Goal: Transaction & Acquisition: Book appointment/travel/reservation

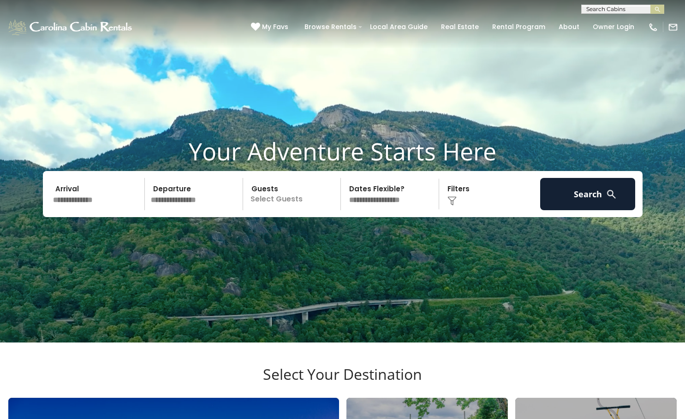
scroll to position [0, 0]
click at [391, 10] on input "text" at bounding box center [622, 10] width 81 height 9
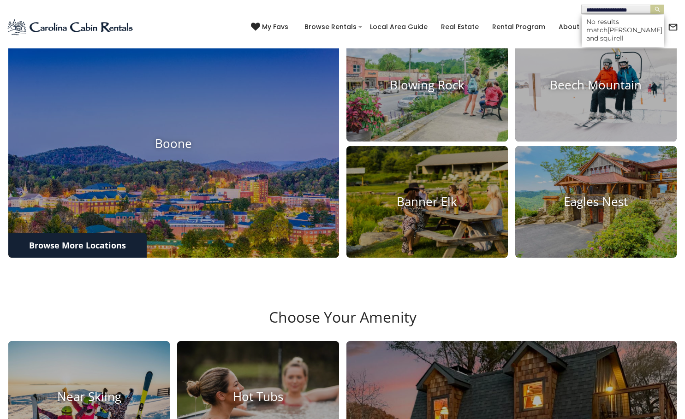
scroll to position [369, 0]
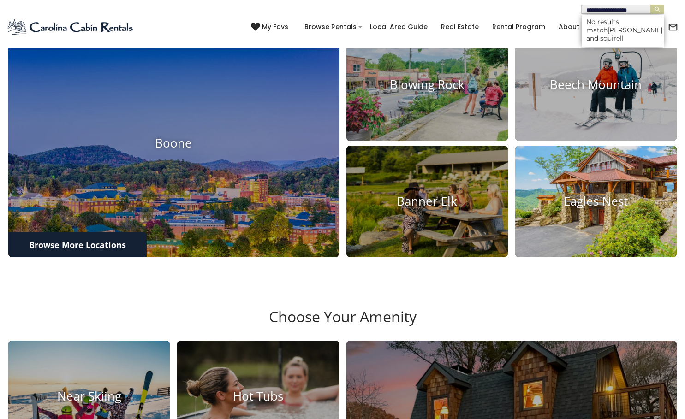
type input "**********"
click at [391, 257] on img at bounding box center [596, 201] width 178 height 123
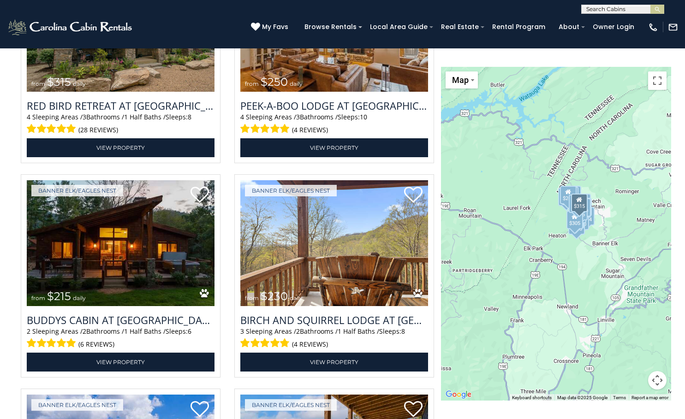
scroll to position [2260, 0]
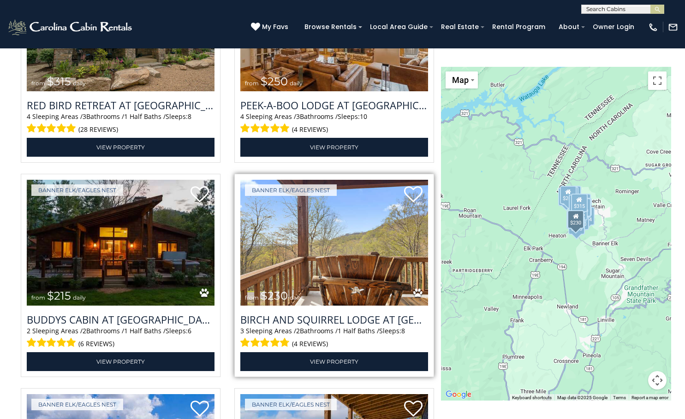
click at [331, 285] on img at bounding box center [334, 243] width 188 height 126
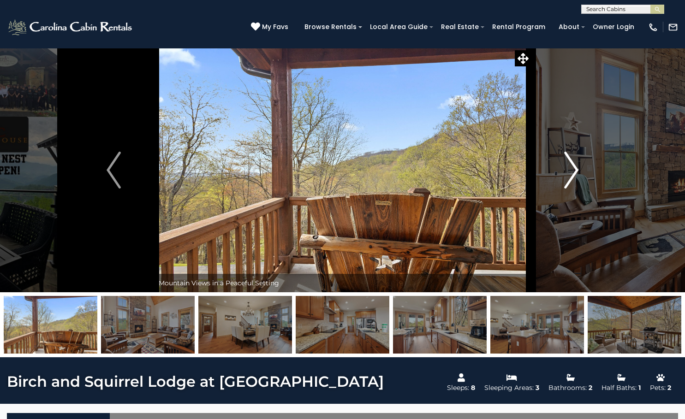
click at [577, 164] on img "Next" at bounding box center [571, 170] width 14 height 37
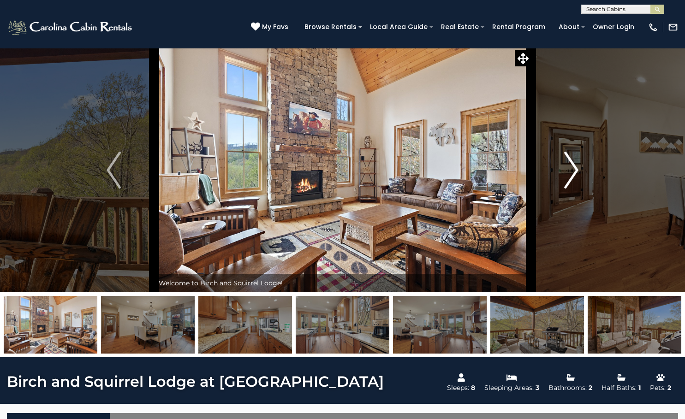
click at [577, 164] on img "Next" at bounding box center [571, 170] width 14 height 37
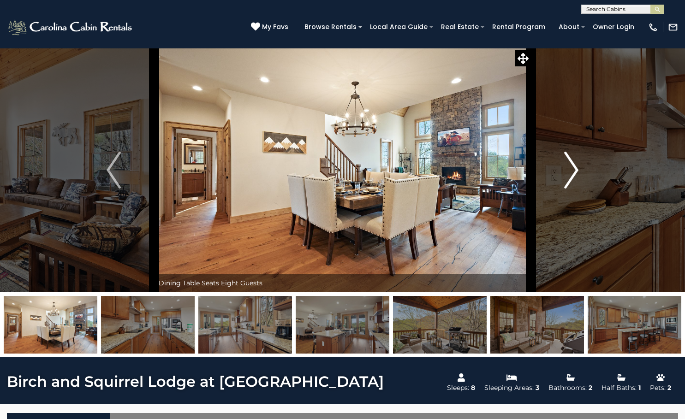
click at [577, 164] on img "Next" at bounding box center [571, 170] width 14 height 37
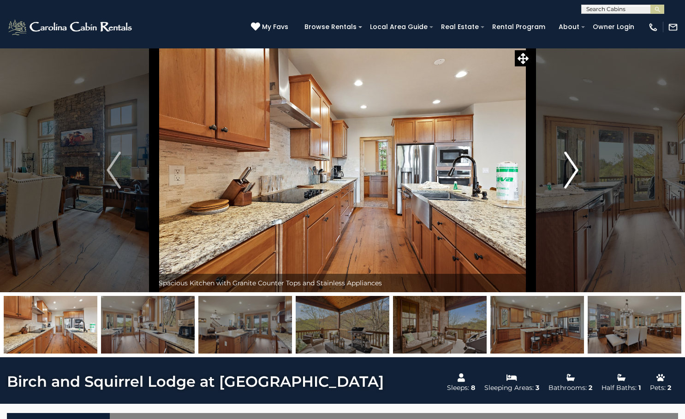
click at [577, 164] on img "Next" at bounding box center [571, 170] width 14 height 37
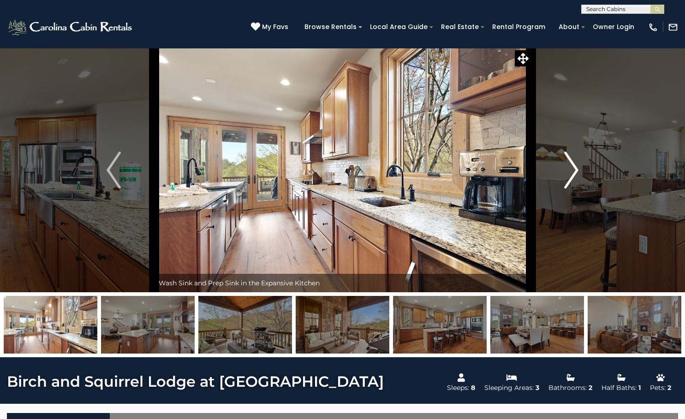
click at [577, 164] on img "Next" at bounding box center [571, 170] width 14 height 37
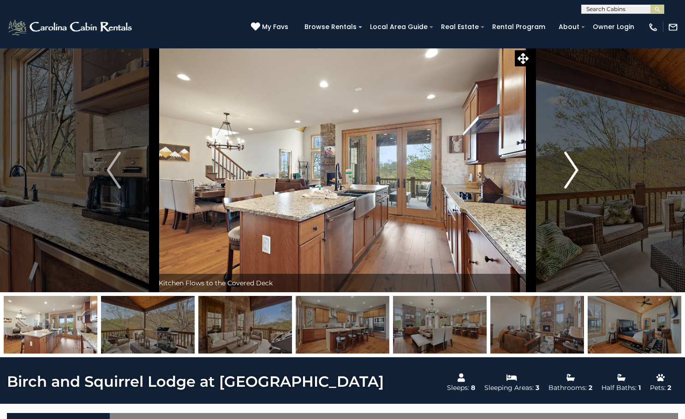
click at [577, 164] on img "Next" at bounding box center [571, 170] width 14 height 37
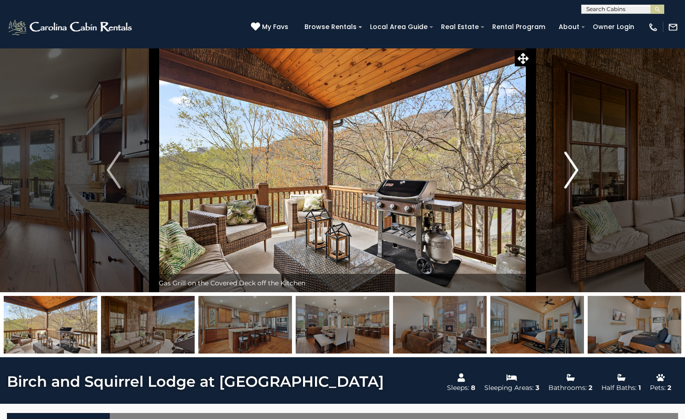
click at [577, 164] on img "Next" at bounding box center [571, 170] width 14 height 37
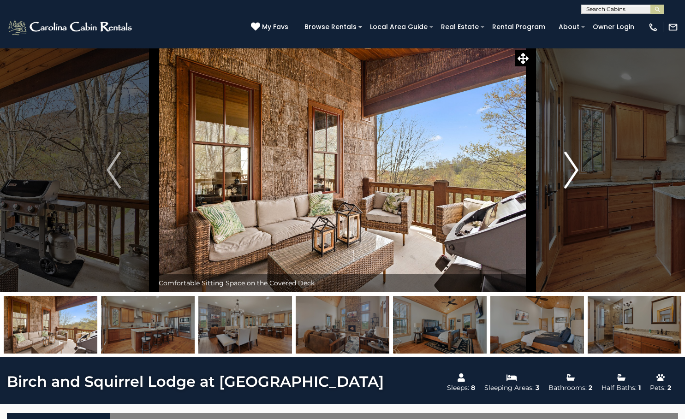
click at [577, 164] on img "Next" at bounding box center [571, 170] width 14 height 37
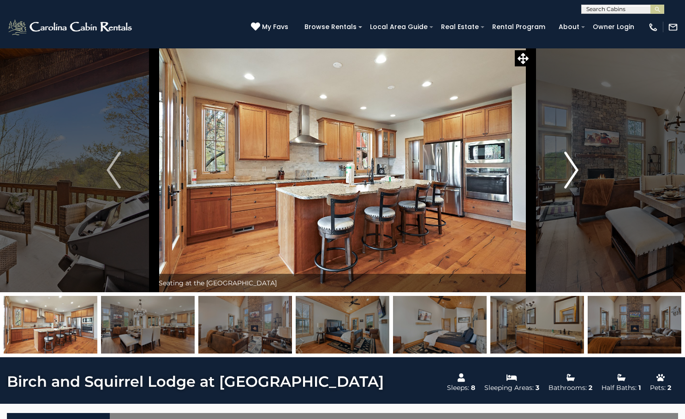
click at [577, 164] on img "Next" at bounding box center [571, 170] width 14 height 37
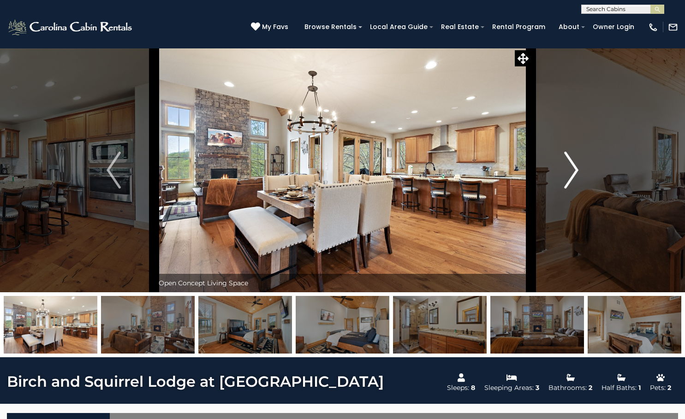
click at [577, 164] on img "Next" at bounding box center [571, 170] width 14 height 37
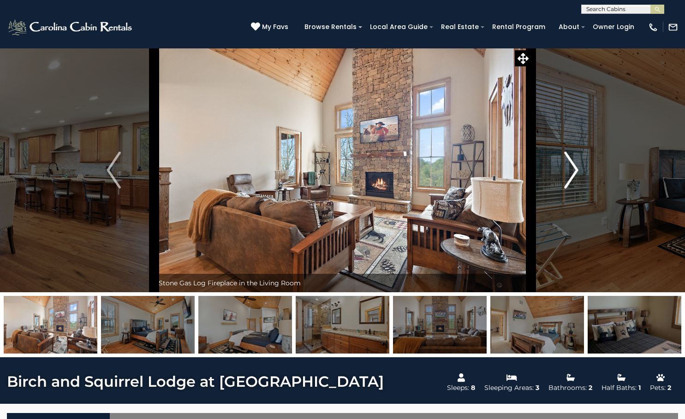
click at [577, 164] on img "Next" at bounding box center [571, 170] width 14 height 37
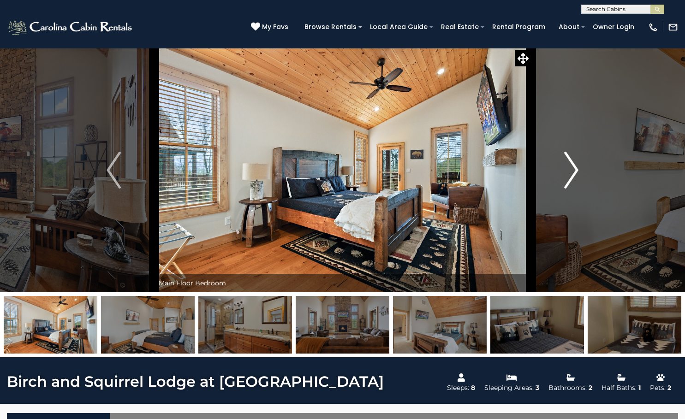
click at [577, 164] on img "Next" at bounding box center [571, 170] width 14 height 37
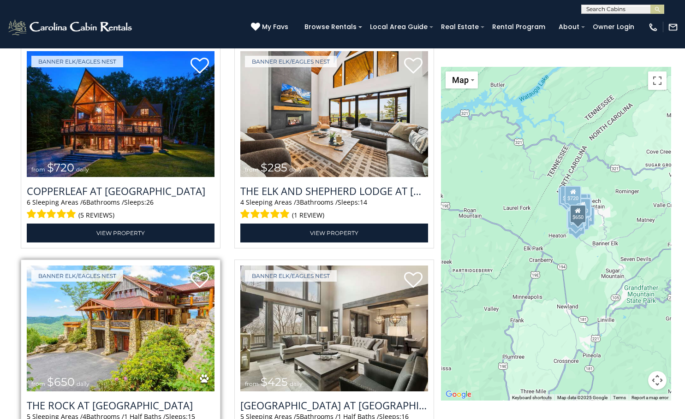
scroll to position [1199, 0]
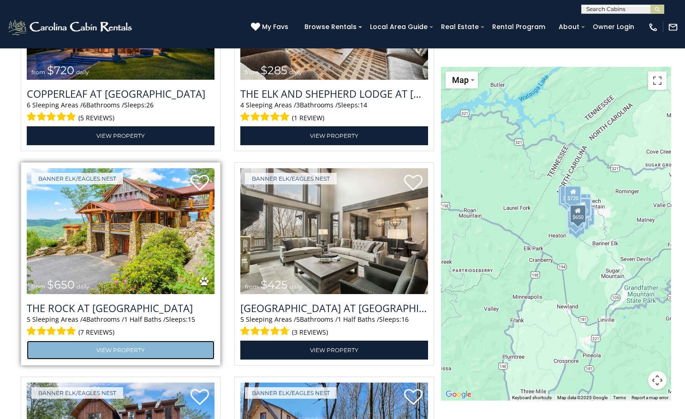
click at [136, 360] on link "View Property" at bounding box center [121, 350] width 188 height 19
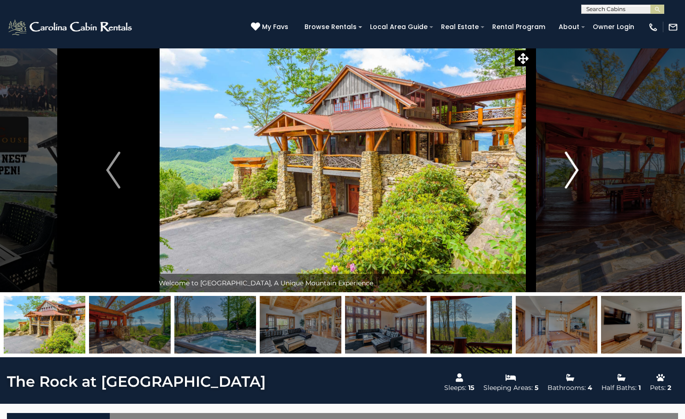
click at [581, 168] on button "Next" at bounding box center [572, 170] width 82 height 244
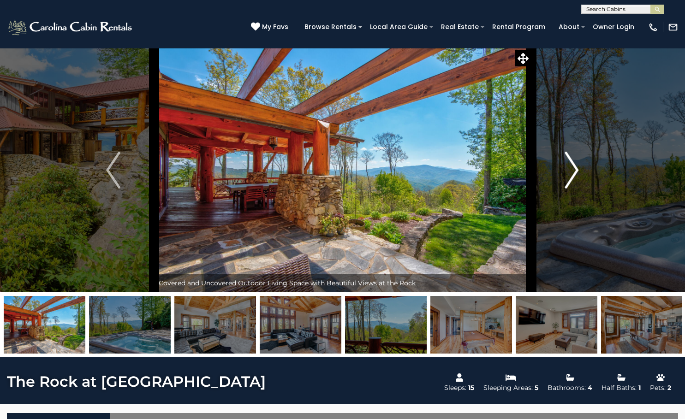
click at [581, 168] on button "Next" at bounding box center [572, 170] width 82 height 244
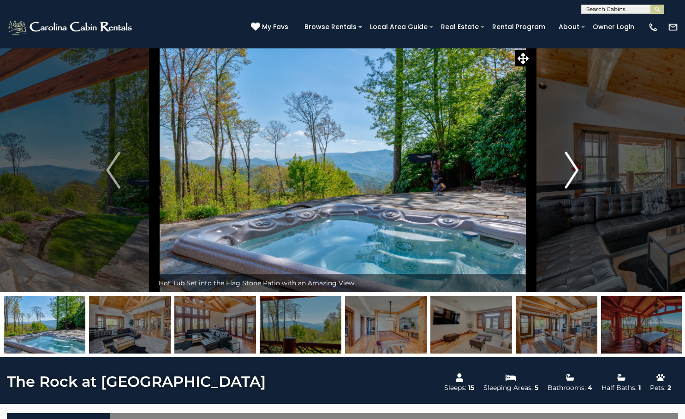
click at [581, 168] on button "Next" at bounding box center [572, 170] width 82 height 244
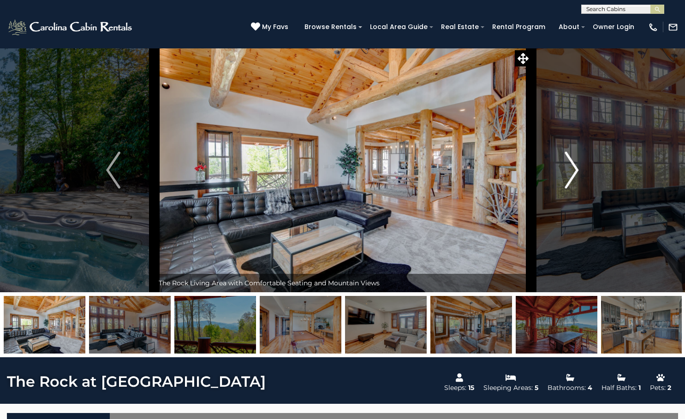
click at [581, 168] on button "Next" at bounding box center [572, 170] width 82 height 244
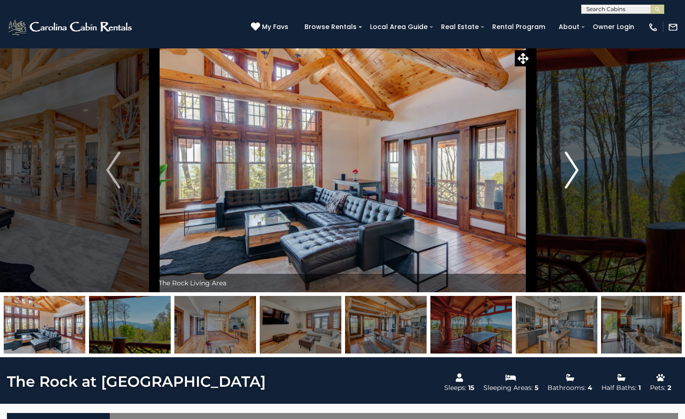
click at [581, 168] on button "Next" at bounding box center [572, 170] width 82 height 244
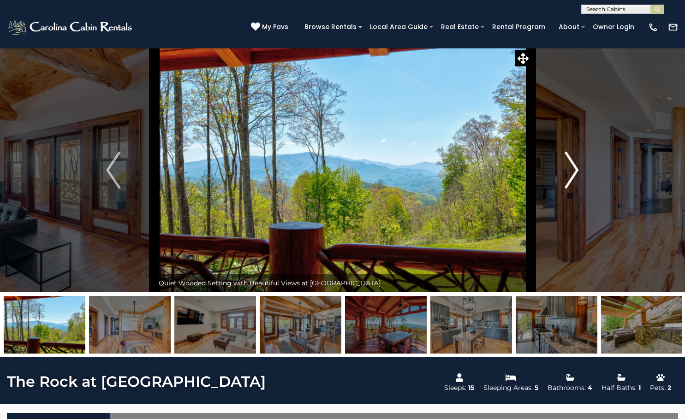
click at [581, 168] on button "Next" at bounding box center [572, 170] width 82 height 244
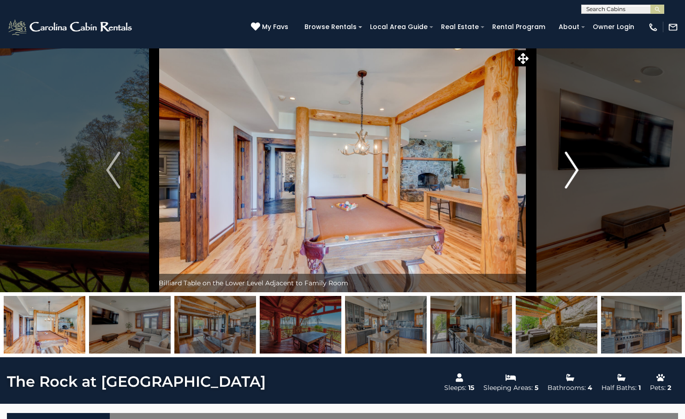
click at [581, 168] on button "Next" at bounding box center [572, 170] width 82 height 244
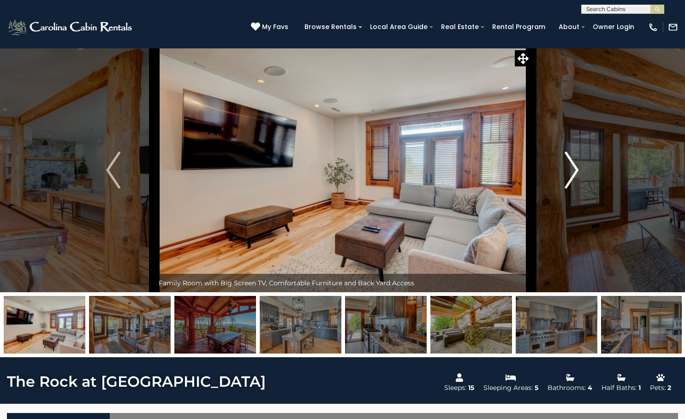
click at [581, 168] on button "Next" at bounding box center [572, 170] width 82 height 244
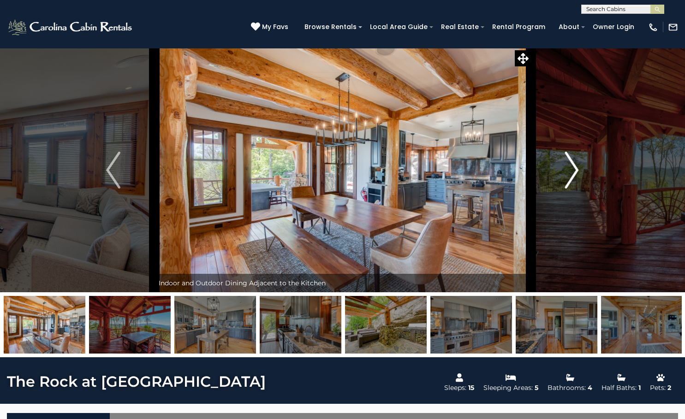
click at [581, 168] on button "Next" at bounding box center [572, 170] width 82 height 244
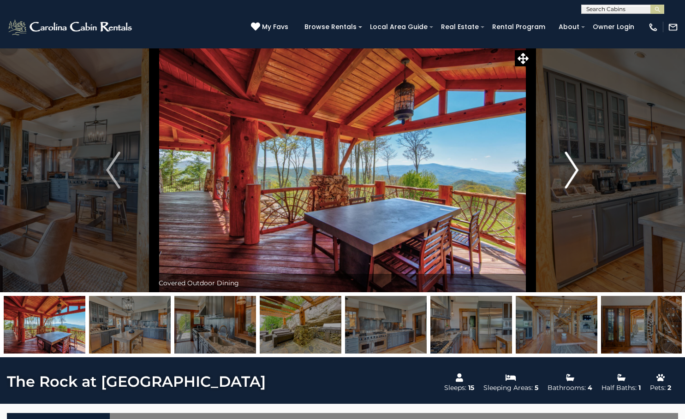
click at [581, 168] on button "Next" at bounding box center [572, 170] width 82 height 244
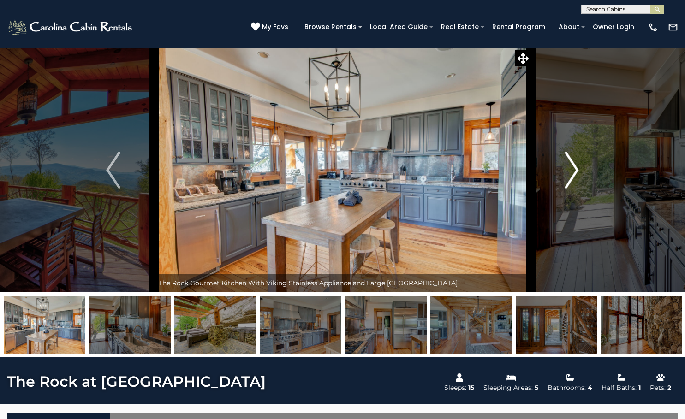
click at [581, 168] on button "Next" at bounding box center [572, 170] width 82 height 244
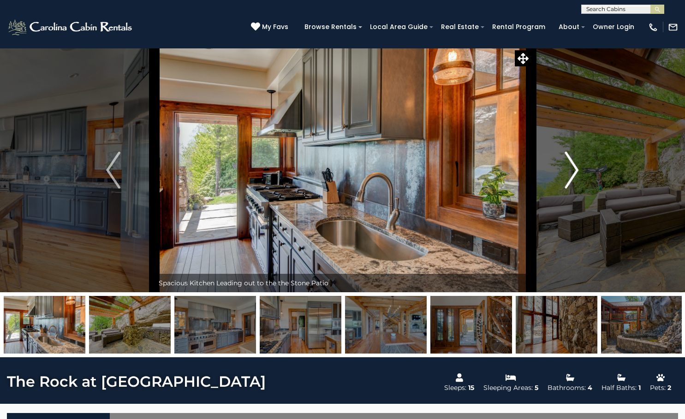
click at [581, 168] on button "Next" at bounding box center [572, 170] width 82 height 244
drag, startPoint x: 208, startPoint y: 316, endPoint x: 649, endPoint y: 304, distance: 441.0
drag, startPoint x: 344, startPoint y: 321, endPoint x: 573, endPoint y: 310, distance: 229.0
click at [171, 309] on img at bounding box center [130, 325] width 82 height 58
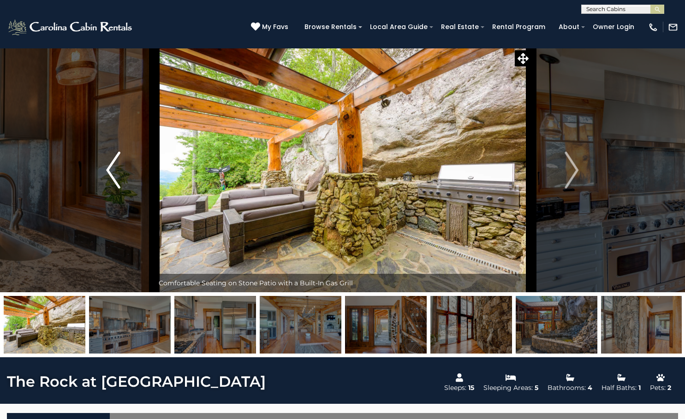
click at [116, 173] on img "Previous" at bounding box center [113, 170] width 14 height 37
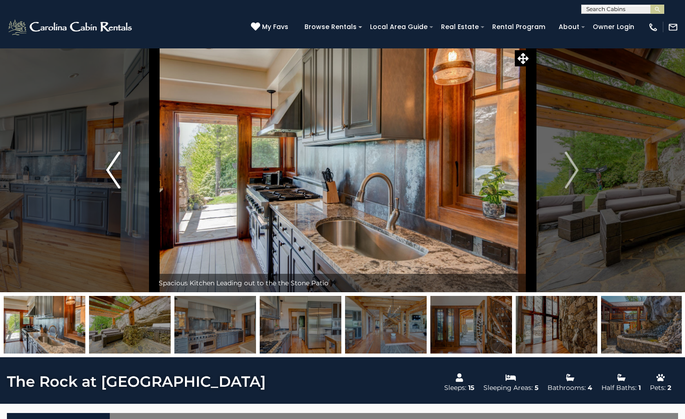
click at [116, 173] on img "Previous" at bounding box center [113, 170] width 14 height 37
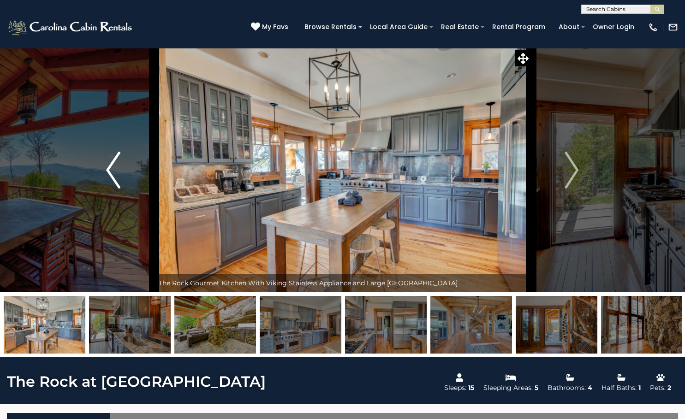
click at [116, 173] on img "Previous" at bounding box center [113, 170] width 14 height 37
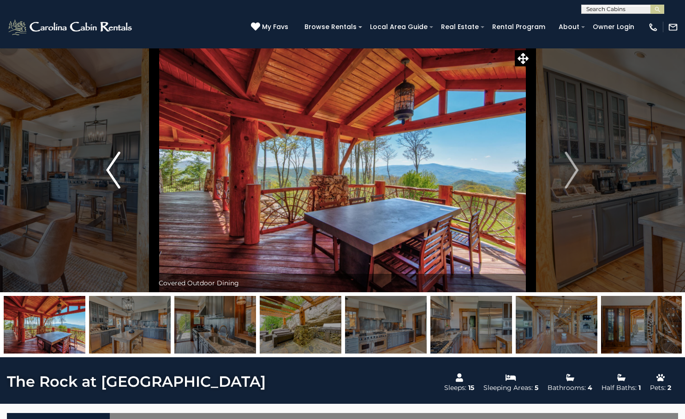
click at [116, 173] on img "Previous" at bounding box center [113, 170] width 14 height 37
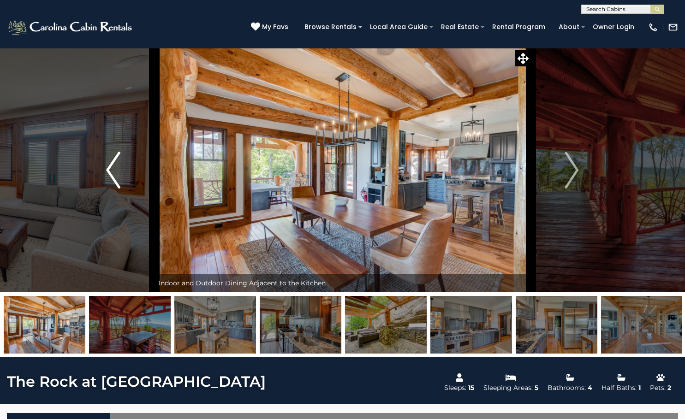
click at [116, 173] on img "Previous" at bounding box center [113, 170] width 14 height 37
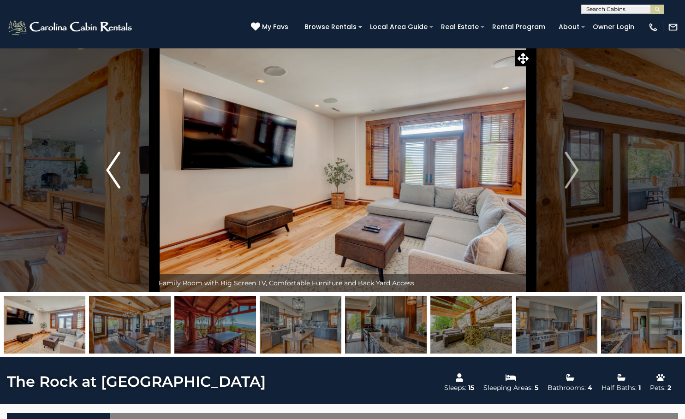
click at [116, 173] on img "Previous" at bounding box center [113, 170] width 14 height 37
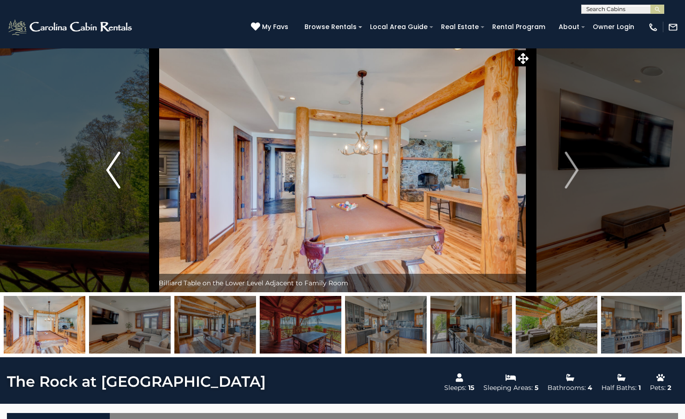
click at [116, 173] on img "Previous" at bounding box center [113, 170] width 14 height 37
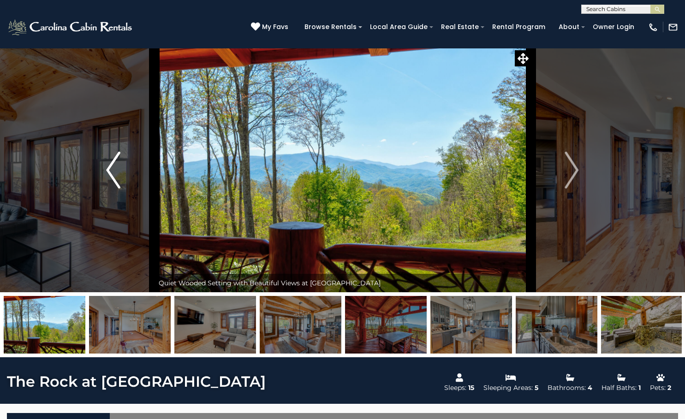
click at [116, 173] on img "Previous" at bounding box center [113, 170] width 14 height 37
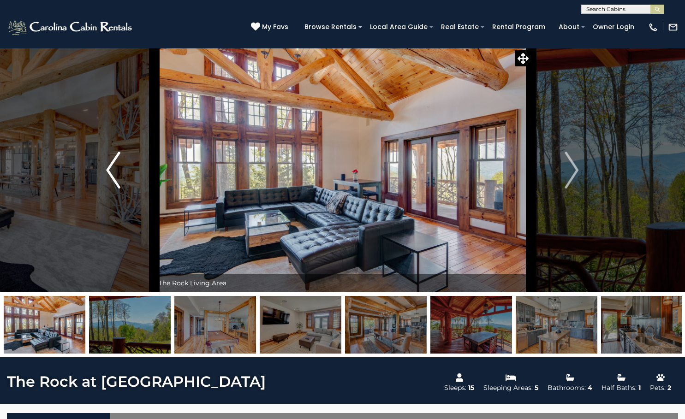
click at [116, 173] on img "Previous" at bounding box center [113, 170] width 14 height 37
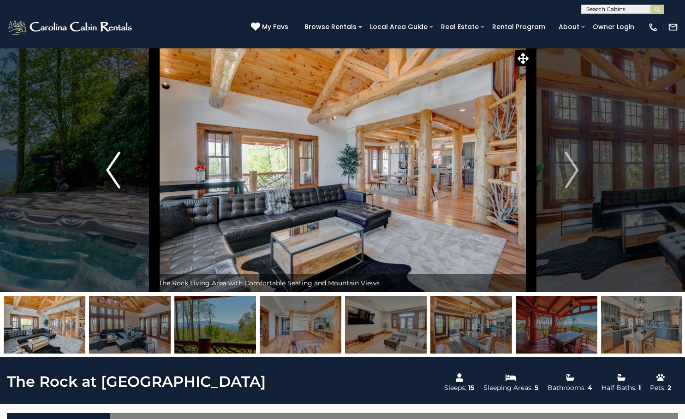
click at [116, 173] on img "Previous" at bounding box center [113, 170] width 14 height 37
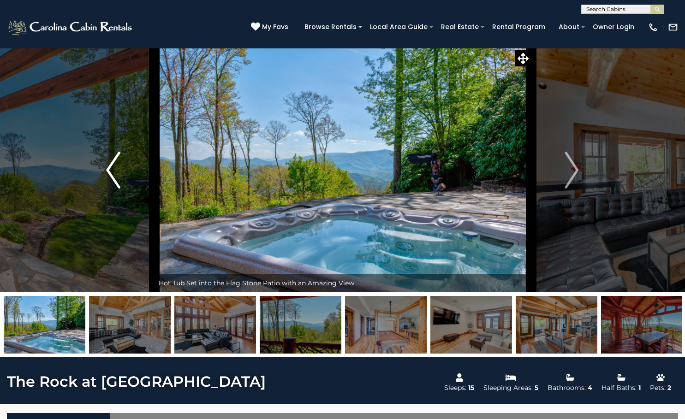
click at [116, 173] on img "Previous" at bounding box center [113, 170] width 14 height 37
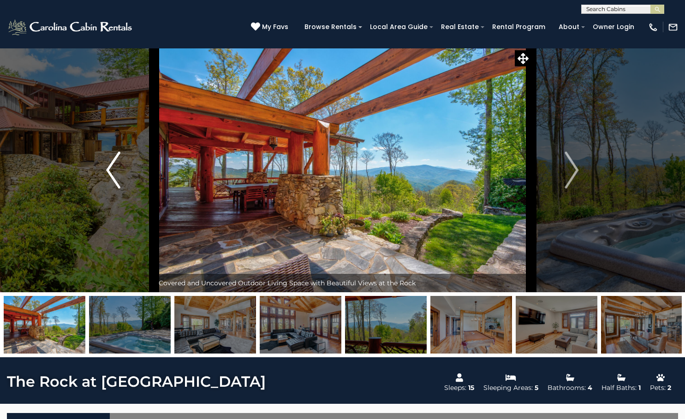
click at [116, 173] on img "Previous" at bounding box center [113, 170] width 14 height 37
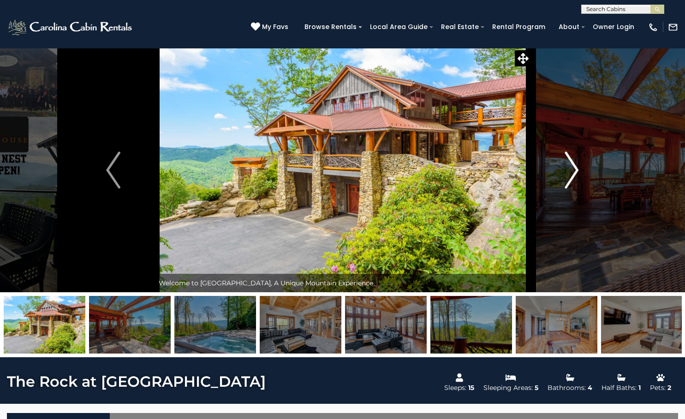
click at [577, 190] on button "Next" at bounding box center [572, 170] width 82 height 244
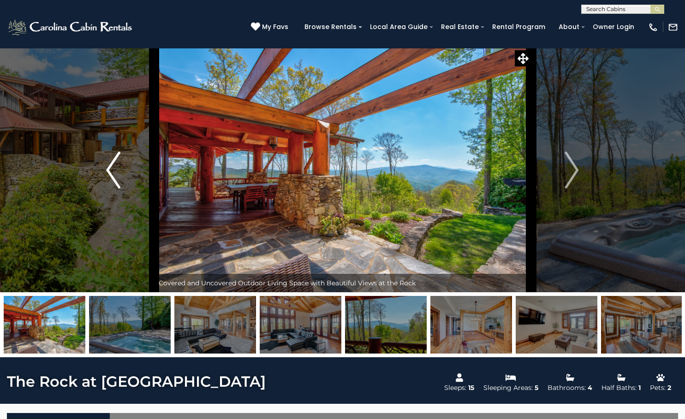
click at [111, 176] on img "Previous" at bounding box center [113, 170] width 14 height 37
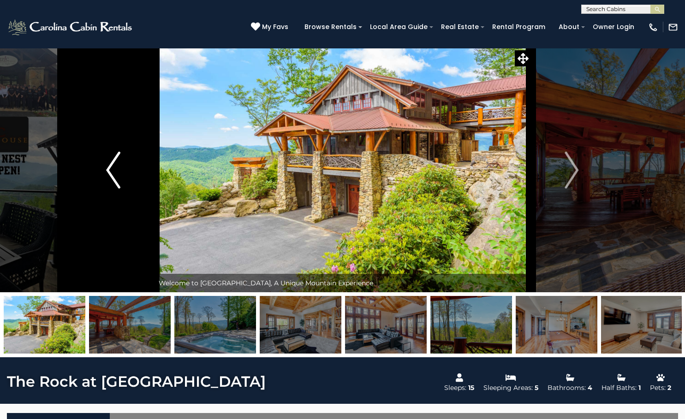
click at [111, 176] on img "Previous" at bounding box center [113, 170] width 14 height 37
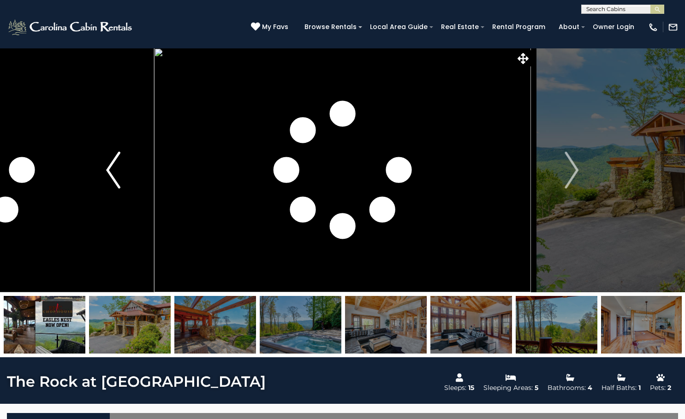
click at [121, 179] on button "Previous" at bounding box center [113, 170] width 82 height 244
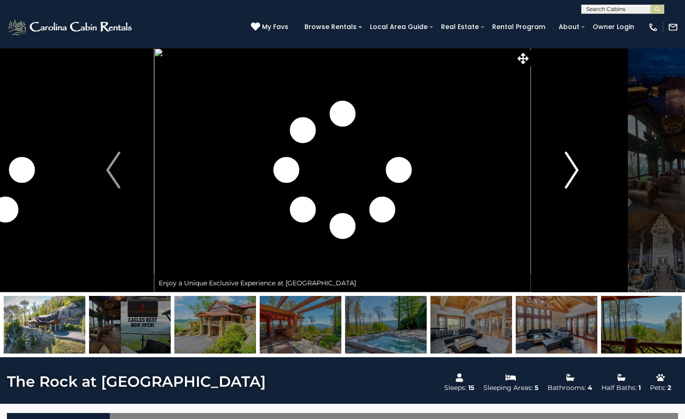
click at [561, 168] on button "Next" at bounding box center [572, 170] width 82 height 244
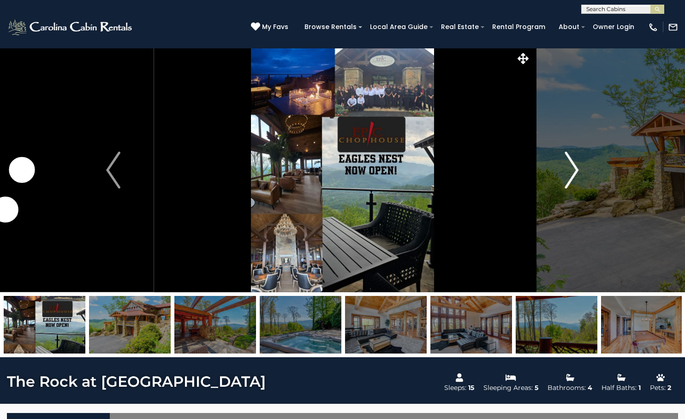
click at [561, 168] on button "Next" at bounding box center [572, 170] width 82 height 244
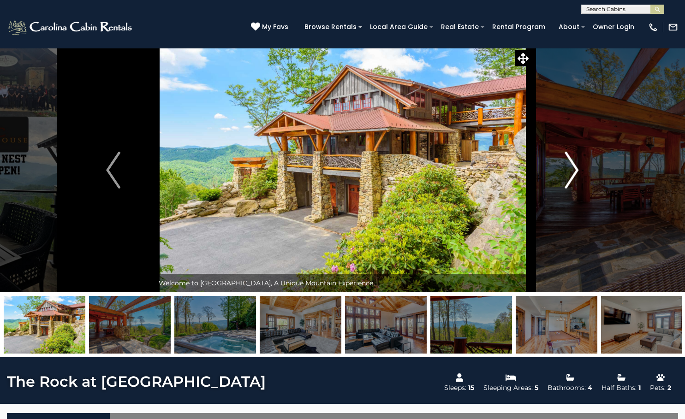
click at [561, 168] on button "Next" at bounding box center [572, 170] width 82 height 244
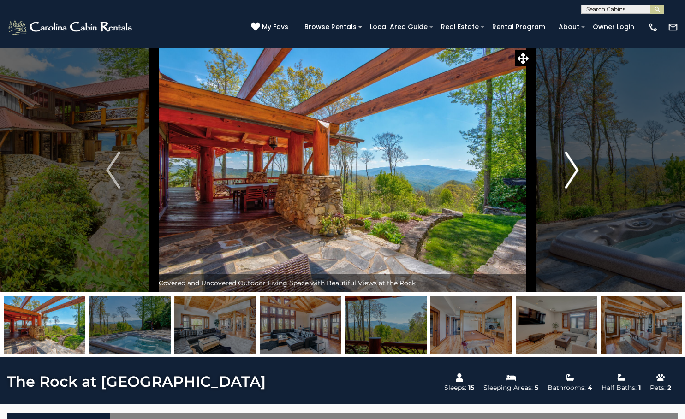
click at [570, 166] on img "Next" at bounding box center [572, 170] width 14 height 37
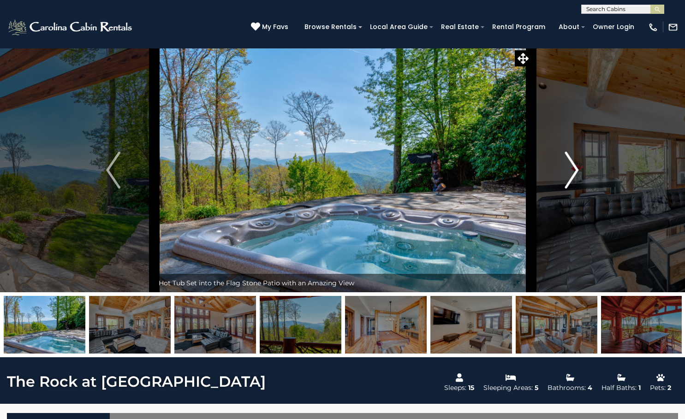
click at [570, 166] on img "Next" at bounding box center [572, 170] width 14 height 37
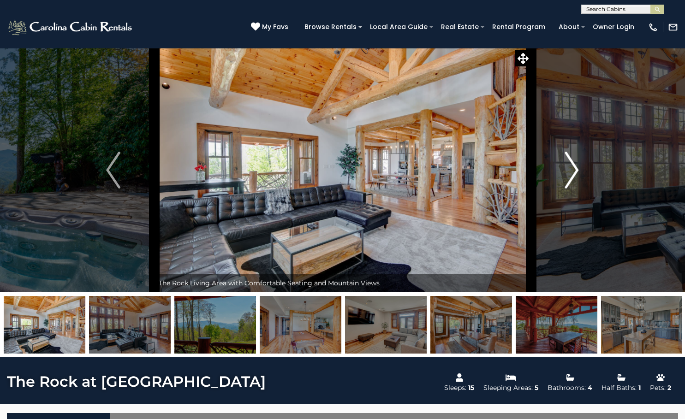
click at [570, 166] on img "Next" at bounding box center [572, 170] width 14 height 37
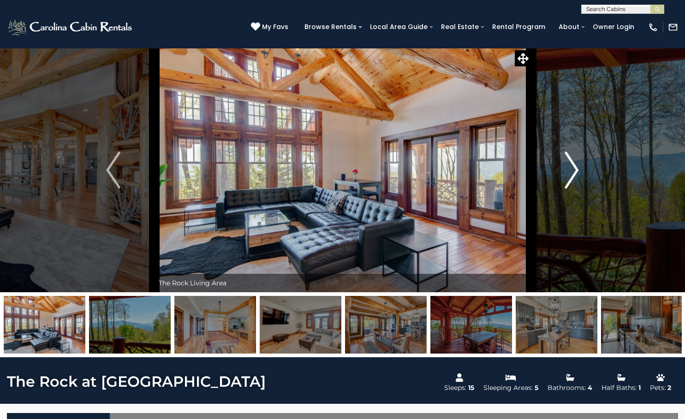
click at [570, 166] on img "Next" at bounding box center [572, 170] width 14 height 37
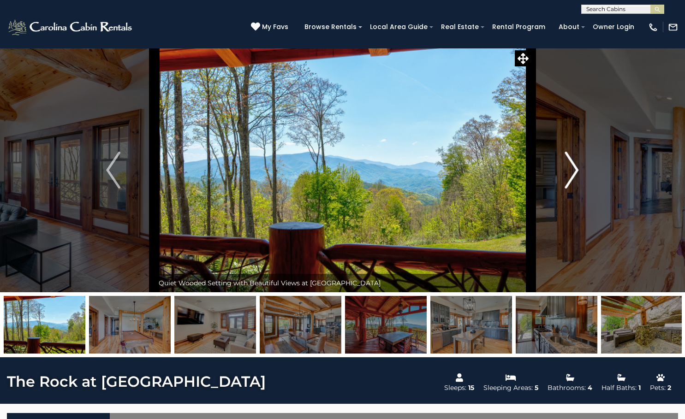
click at [570, 166] on img "Next" at bounding box center [572, 170] width 14 height 37
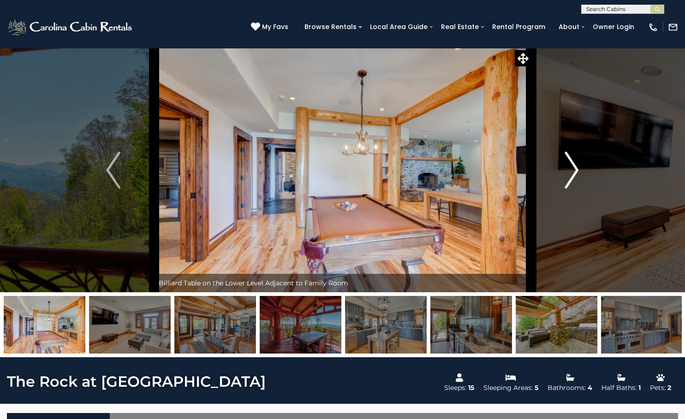
click at [570, 166] on img "Next" at bounding box center [572, 170] width 14 height 37
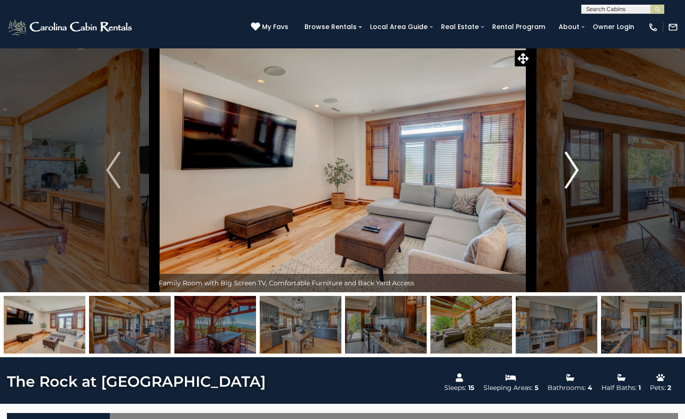
click at [570, 166] on img "Next" at bounding box center [572, 170] width 14 height 37
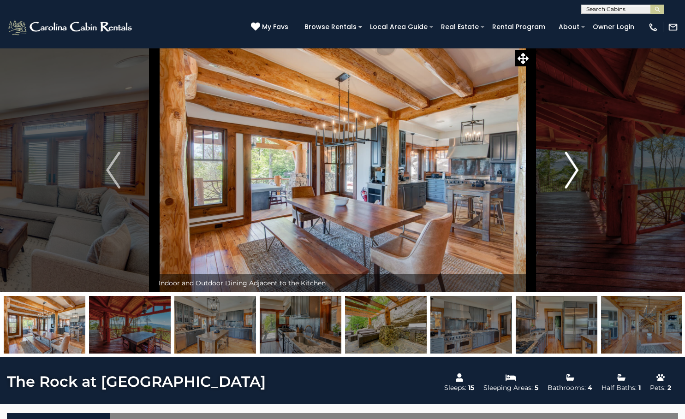
click at [570, 166] on img "Next" at bounding box center [572, 170] width 14 height 37
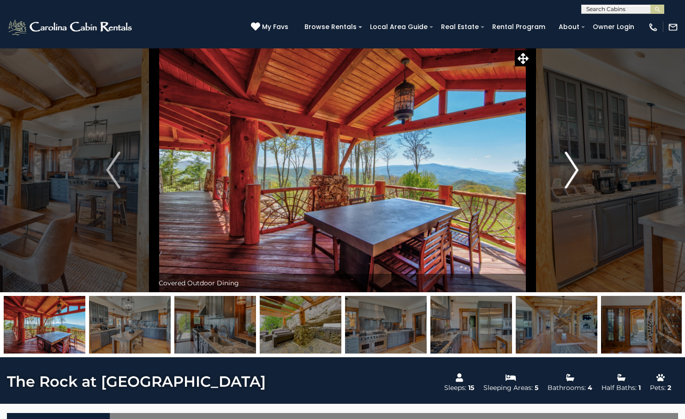
click at [570, 166] on img "Next" at bounding box center [572, 170] width 14 height 37
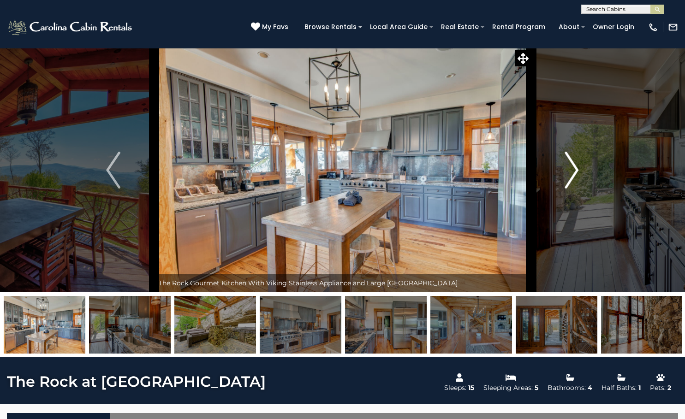
click at [570, 166] on img "Next" at bounding box center [572, 170] width 14 height 37
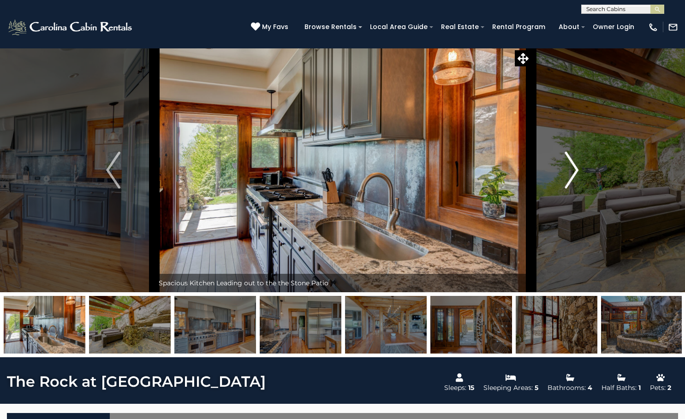
click at [570, 166] on img "Next" at bounding box center [572, 170] width 14 height 37
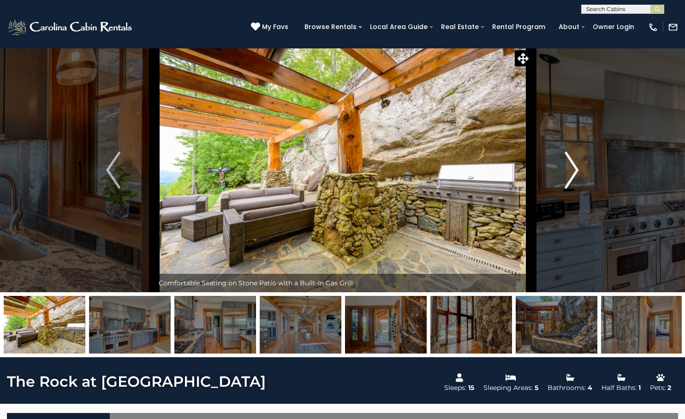
click at [570, 166] on img "Next" at bounding box center [572, 170] width 14 height 37
